Goal: Information Seeking & Learning: Learn about a topic

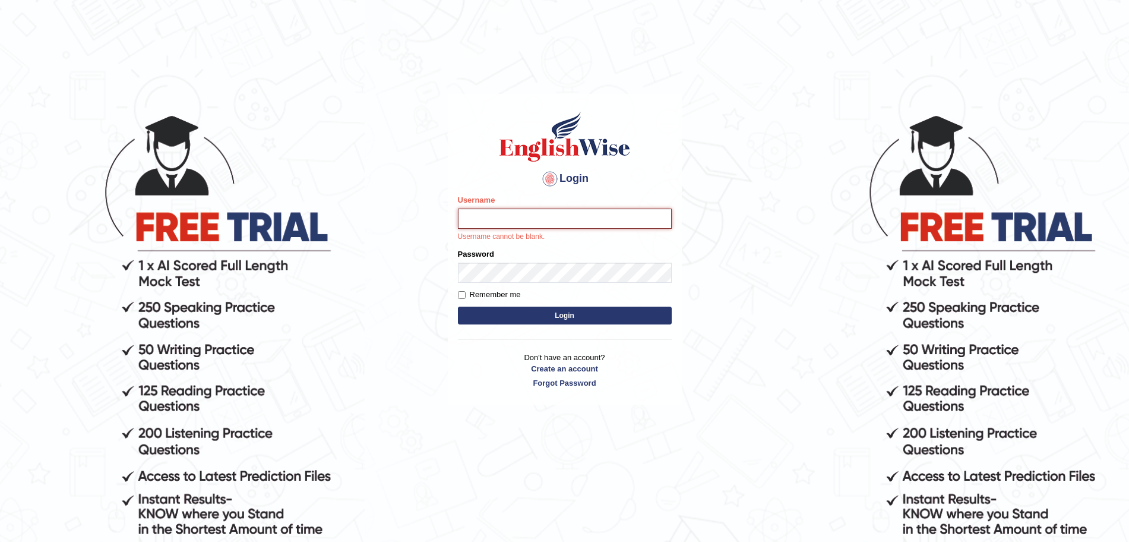
type input "surajshrestha100"
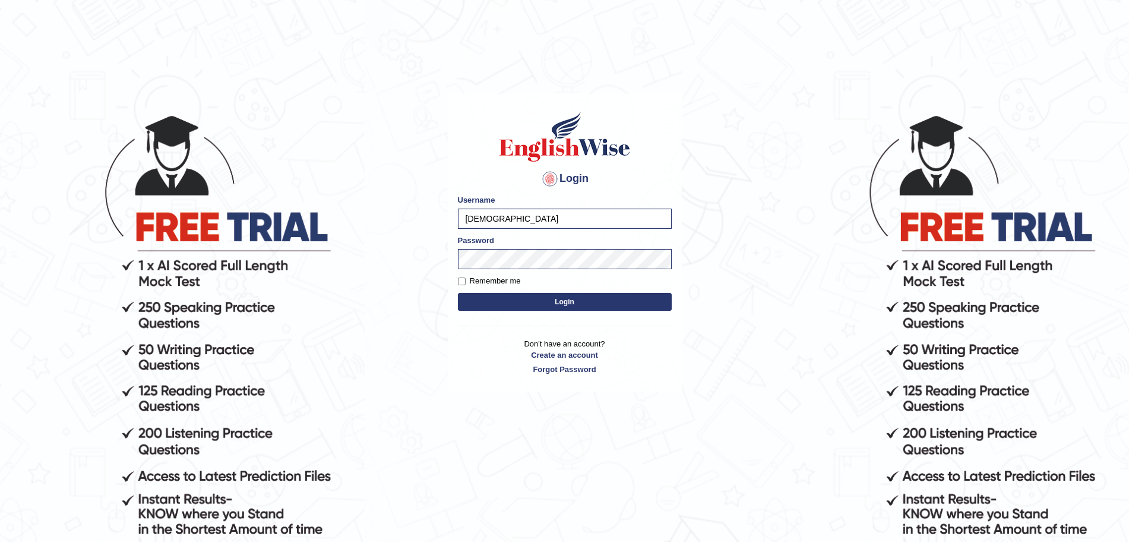
click at [511, 304] on button "Login" at bounding box center [565, 302] width 214 height 18
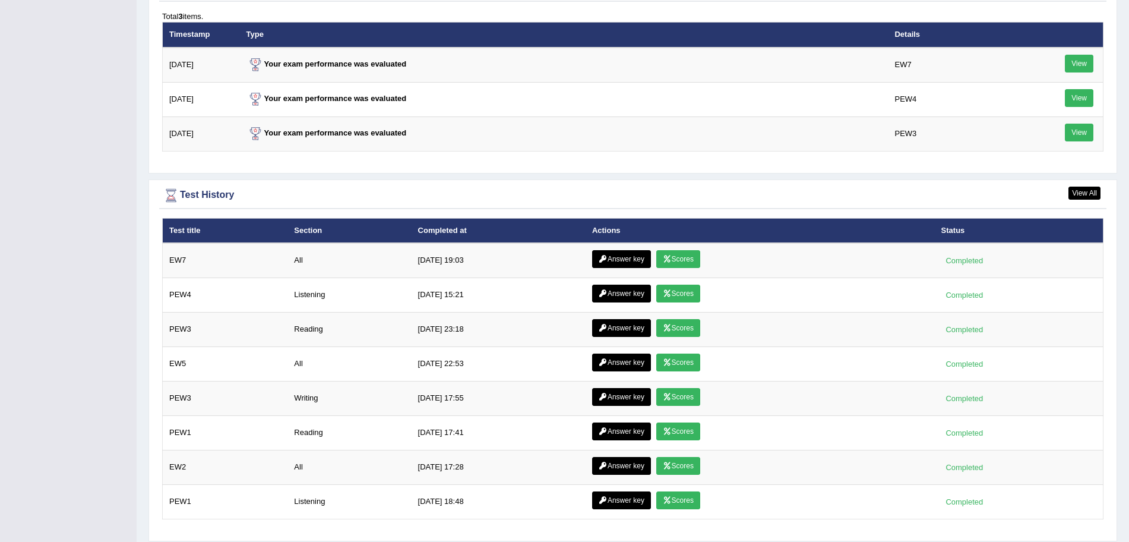
scroll to position [1593, 0]
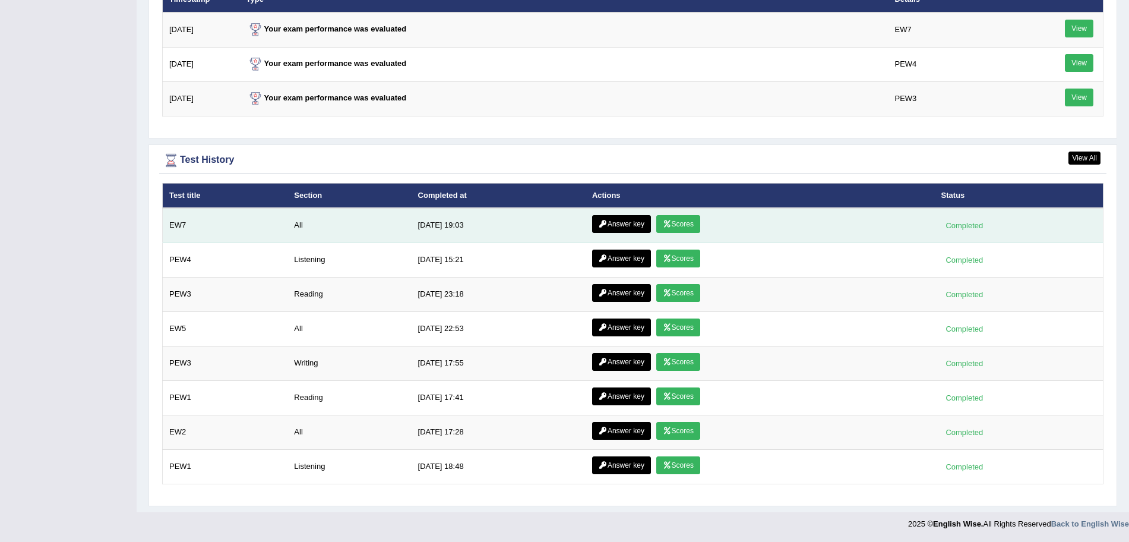
click at [682, 221] on link "Scores" at bounding box center [678, 224] width 44 height 18
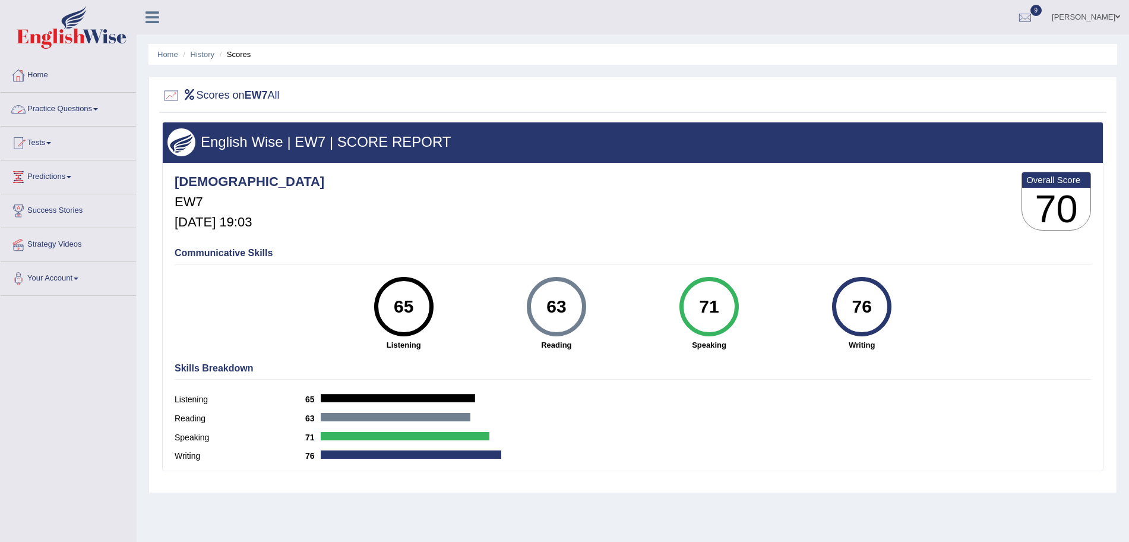
click at [55, 102] on link "Practice Questions" at bounding box center [68, 108] width 135 height 30
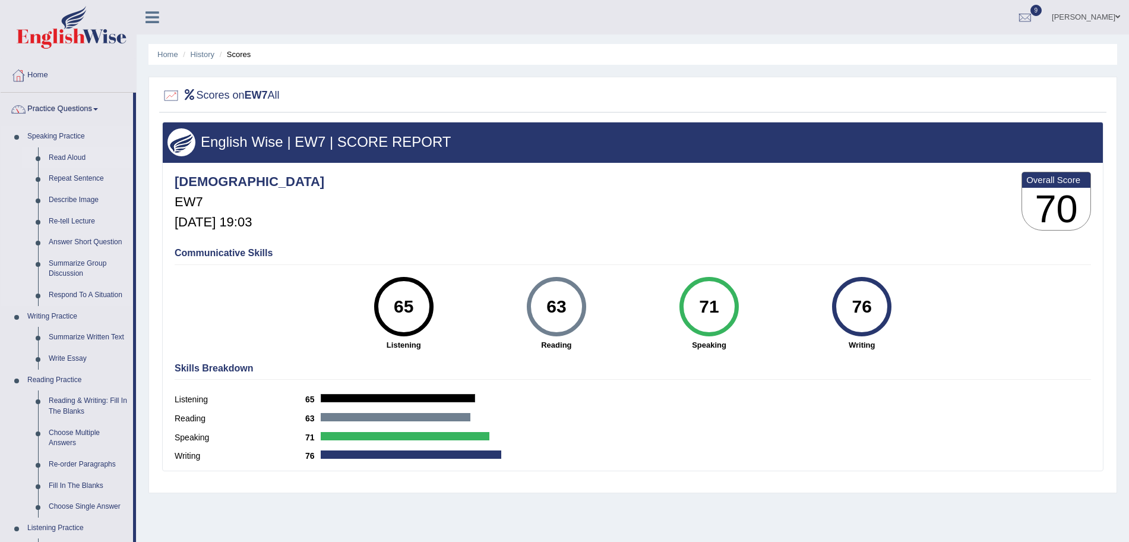
click at [64, 154] on link "Read Aloud" at bounding box center [88, 157] width 90 height 21
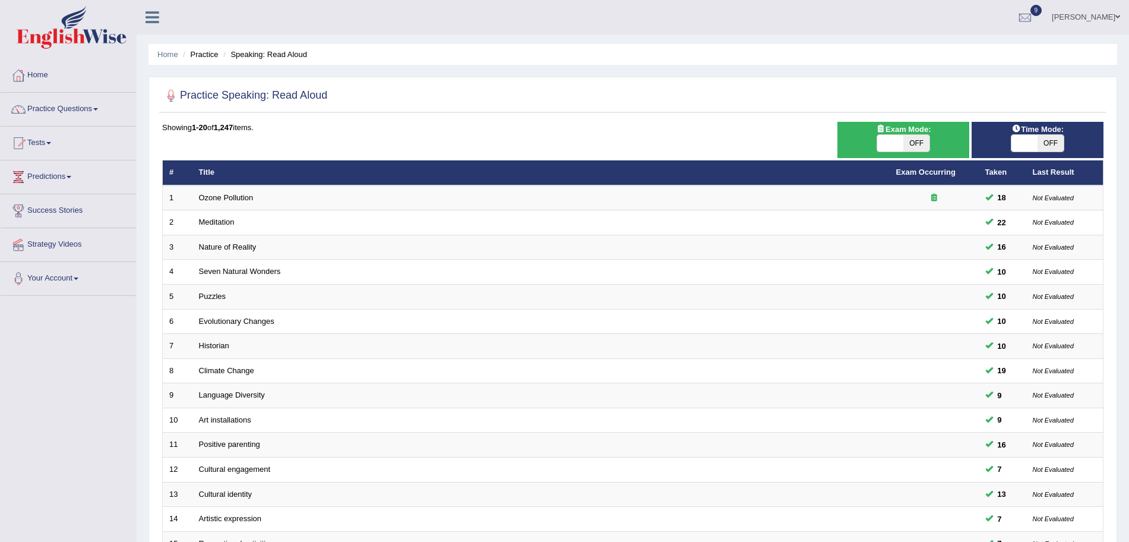
click at [891, 138] on span at bounding box center [890, 143] width 26 height 17
checkbox input "true"
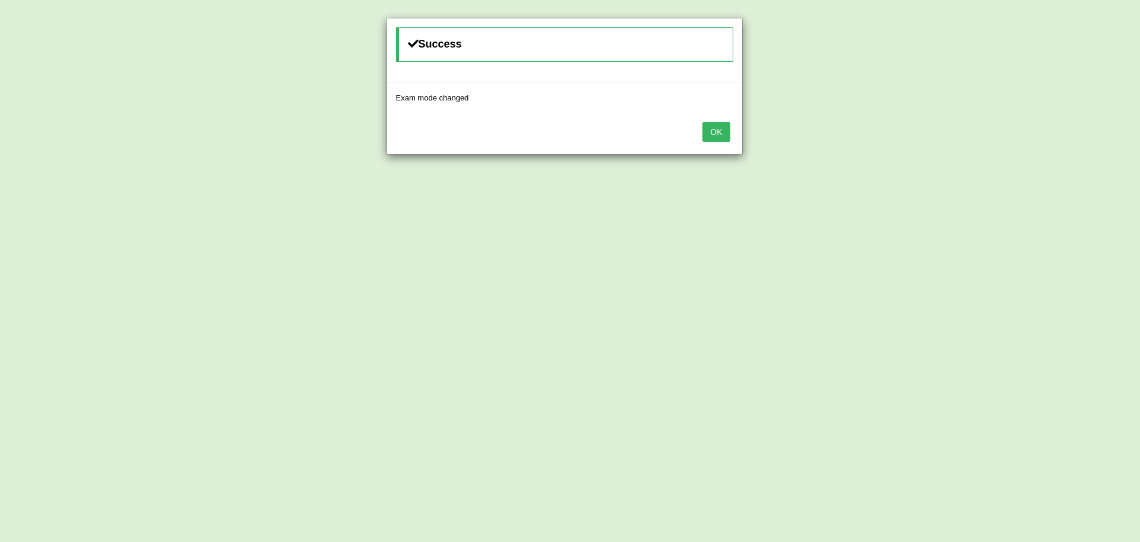
click at [707, 131] on button "OK" at bounding box center [716, 132] width 27 height 20
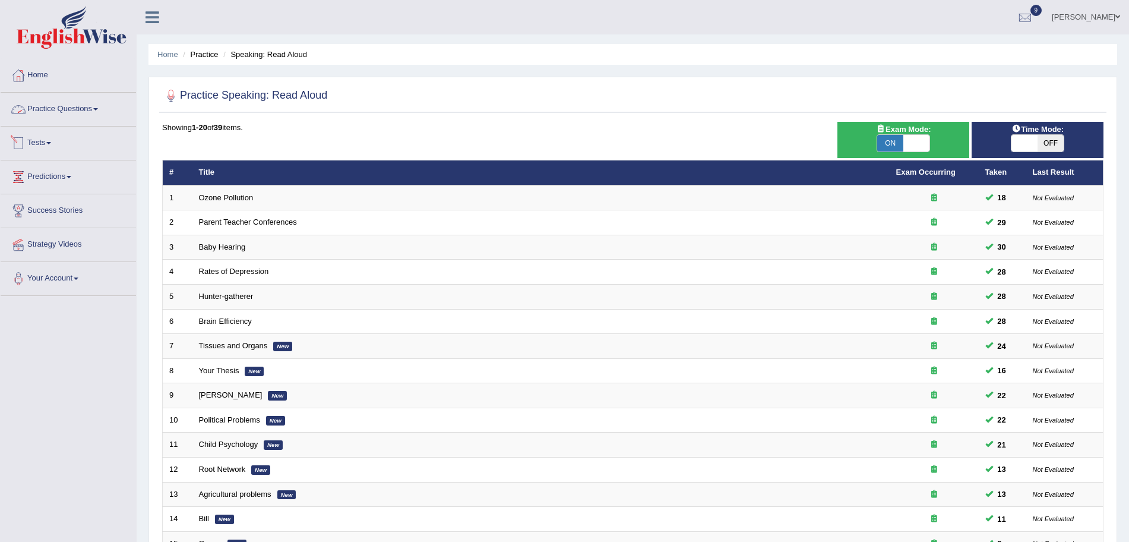
click at [80, 112] on link "Practice Questions" at bounding box center [68, 108] width 135 height 30
